Goal: Transaction & Acquisition: Book appointment/travel/reservation

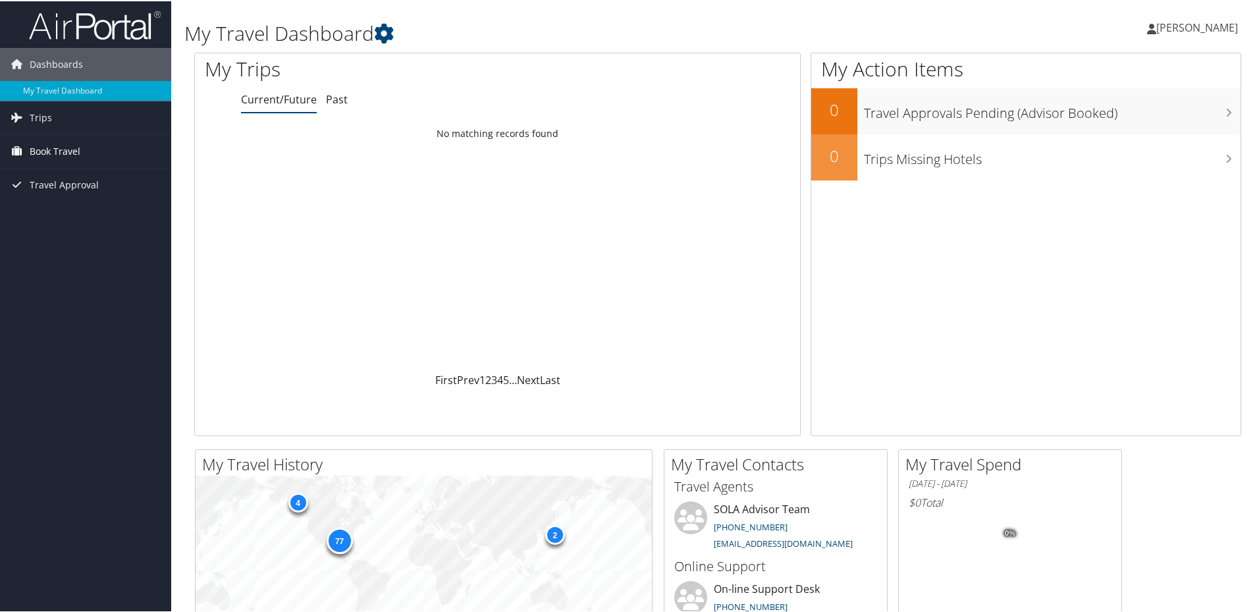
click at [46, 156] on span "Book Travel" at bounding box center [55, 150] width 51 height 33
click at [64, 194] on link "Book/Manage Online Trips" at bounding box center [85, 196] width 171 height 20
